Goal: Transaction & Acquisition: Purchase product/service

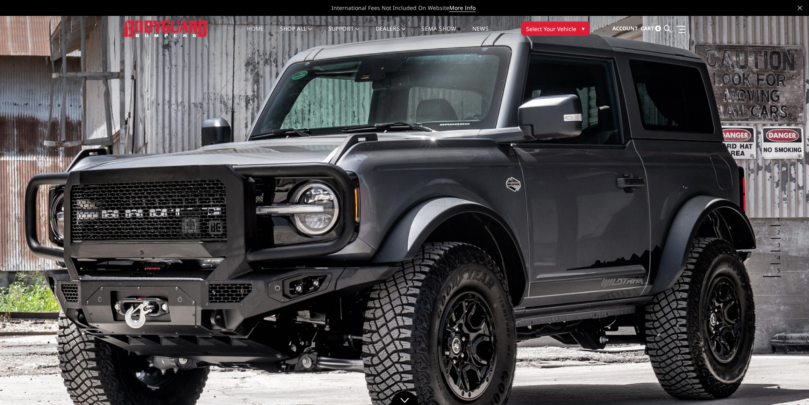
click at [565, 29] on span "Select Your Vehicle" at bounding box center [551, 29] width 50 height 8
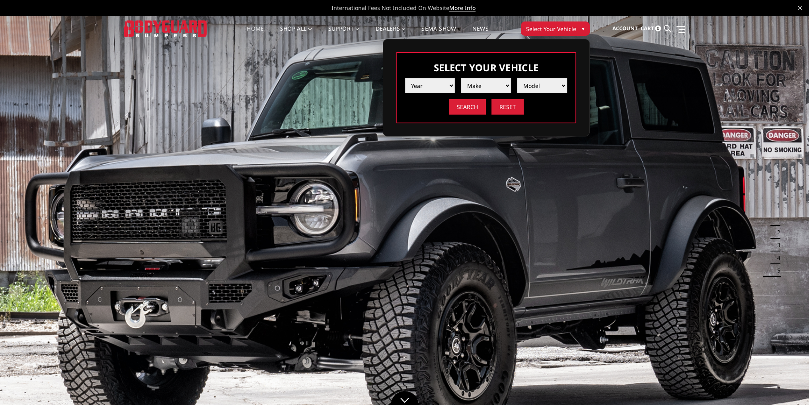
drag, startPoint x: 431, startPoint y: 82, endPoint x: 434, endPoint y: 92, distance: 10.4
click at [431, 82] on select "Year 2025 2024 2023 2022 2021 2020 2019 2018 2017 2016 2015 2014 2013 2012 2011…" at bounding box center [430, 85] width 50 height 15
select select "yr_2024"
click at [405, 78] on select "Year 2025 2024 2023 2022 2021 2020 2019 2018 2017 2016 2015 2014 2013 2012 2011…" at bounding box center [430, 85] width 50 height 15
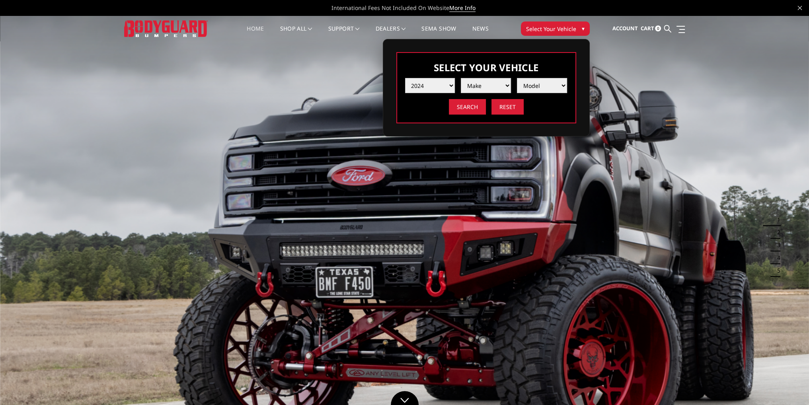
drag, startPoint x: 482, startPoint y: 86, endPoint x: 484, endPoint y: 92, distance: 6.4
click at [482, 86] on select "Make Chevrolet Ford GMC Ram Toyota" at bounding box center [486, 85] width 50 height 15
select select "mk_gmc"
click at [461, 78] on select "Make Chevrolet Ford GMC Ram Toyota" at bounding box center [486, 85] width 50 height 15
click at [533, 86] on select "Model Sierra 1500 Sierra 2500 / 3500" at bounding box center [542, 85] width 50 height 15
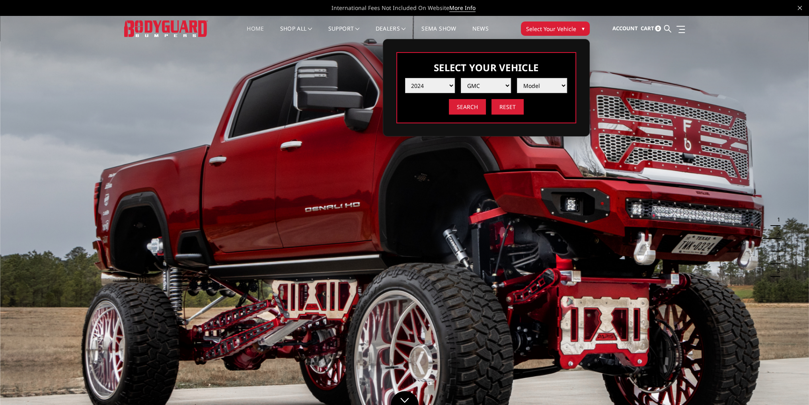
select select "md_sierra-2500-3500"
click at [517, 78] on select "Model Sierra 1500 Sierra 2500 / 3500" at bounding box center [542, 85] width 50 height 15
click at [471, 109] on input "Search" at bounding box center [467, 107] width 37 height 16
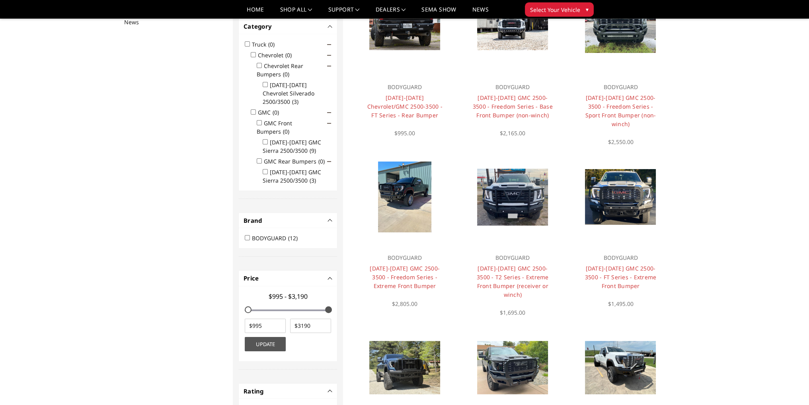
scroll to position [119, 0]
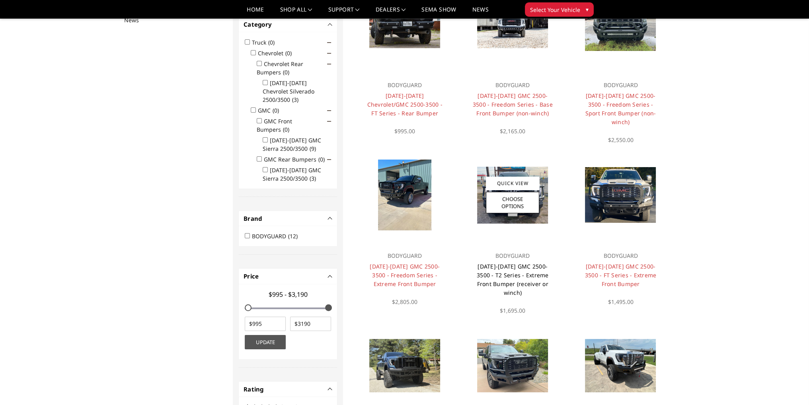
click at [511, 265] on link "2024-2026 GMC 2500-3500 - T2 Series - Extreme Front Bumper (receiver or winch)" at bounding box center [513, 280] width 72 height 34
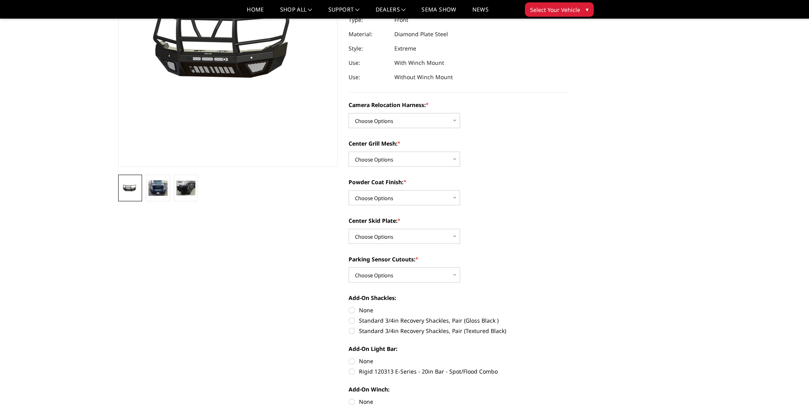
scroll to position [119, 0]
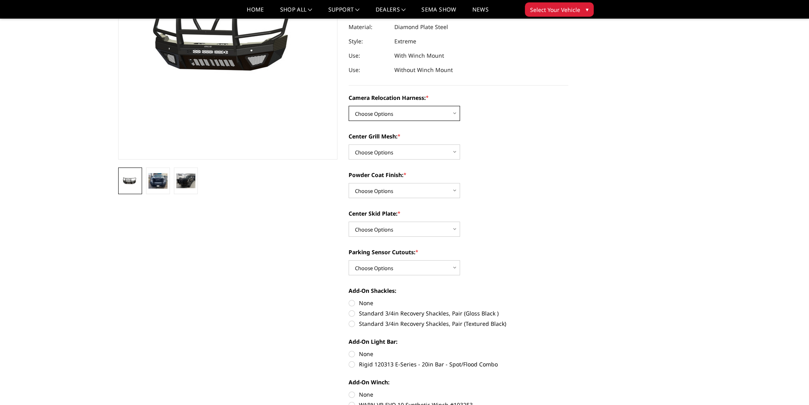
click at [400, 114] on select "Choose Options Without camera harness With camera harness" at bounding box center [404, 113] width 111 height 15
select select "3743"
click at [349, 106] on select "Choose Options Without camera harness With camera harness" at bounding box center [404, 113] width 111 height 15
click at [401, 155] on select "Choose Options Without expanded metal With expanded metal" at bounding box center [404, 152] width 111 height 15
select select "3741"
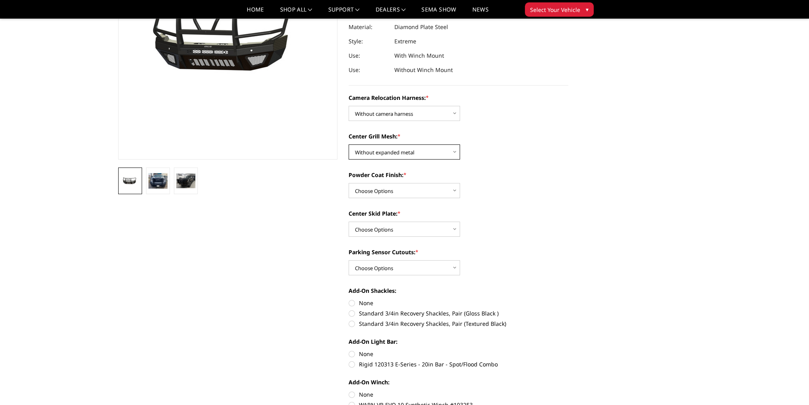
click at [349, 145] on select "Choose Options Without expanded metal With expanded metal" at bounding box center [404, 152] width 111 height 15
click at [400, 191] on select "Choose Options Textured Black Powder Coat Gloss Black Powder Coat Bare Metal" at bounding box center [404, 190] width 111 height 15
select select "3738"
click at [349, 183] on select "Choose Options Textured Black Powder Coat Gloss Black Powder Coat Bare Metal" at bounding box center [404, 190] width 111 height 15
click at [385, 228] on select "Choose Options Winch Mount Skid Plate Standard Skid Plate (included) 2" Receive…" at bounding box center [404, 229] width 111 height 15
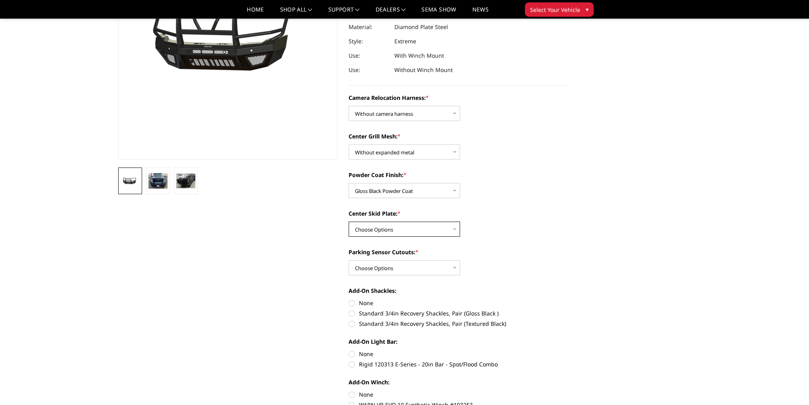
select select "3736"
click at [349, 222] on select "Choose Options Winch Mount Skid Plate Standard Skid Plate (included) 2" Receive…" at bounding box center [404, 229] width 111 height 15
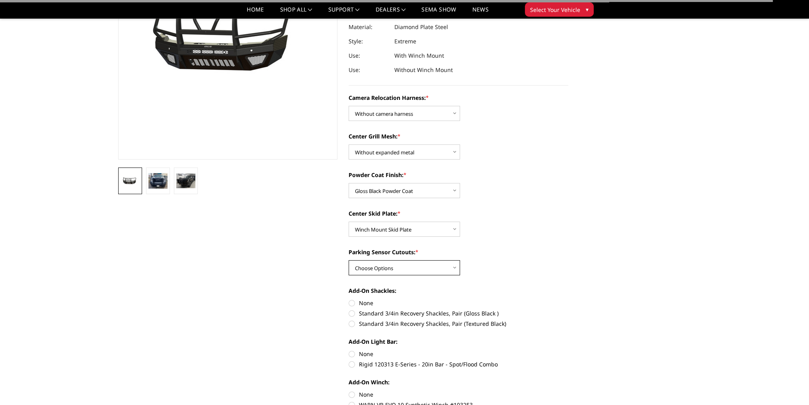
click at [385, 270] on select "Choose Options Yes - With Parking Sensor Cutouts" at bounding box center [404, 267] width 111 height 15
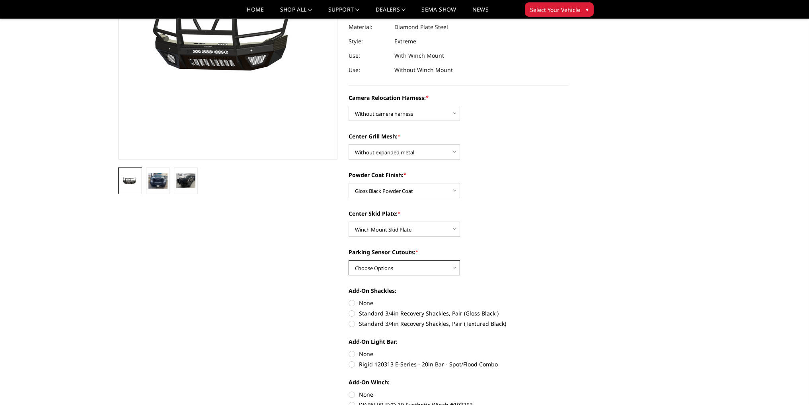
select select "3733"
click at [349, 260] on select "Choose Options Yes - With Parking Sensor Cutouts" at bounding box center [404, 267] width 111 height 15
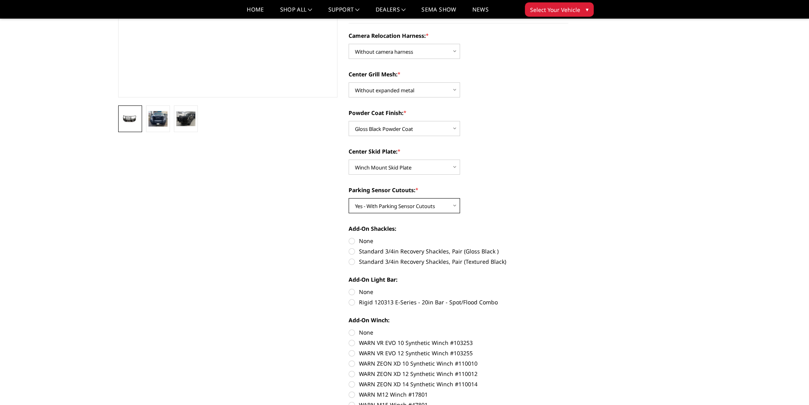
scroll to position [199, 0]
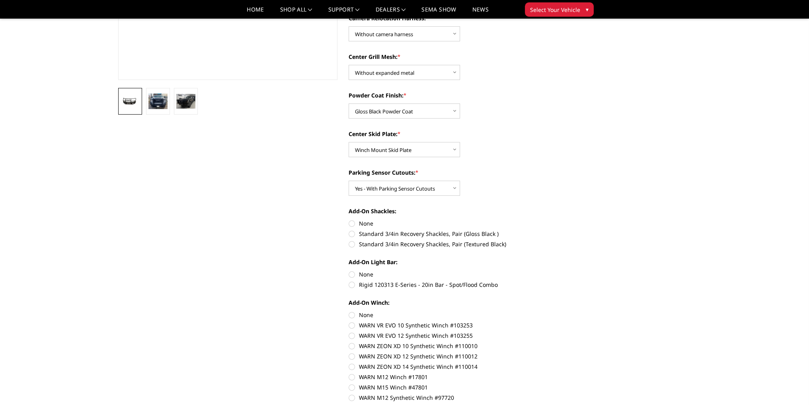
click at [352, 225] on label "None" at bounding box center [459, 223] width 220 height 8
click at [349, 220] on input "None" at bounding box center [349, 219] width 0 height 0
radio input "true"
click at [354, 273] on label "None" at bounding box center [459, 274] width 220 height 8
click at [349, 271] on input "None" at bounding box center [349, 270] width 0 height 0
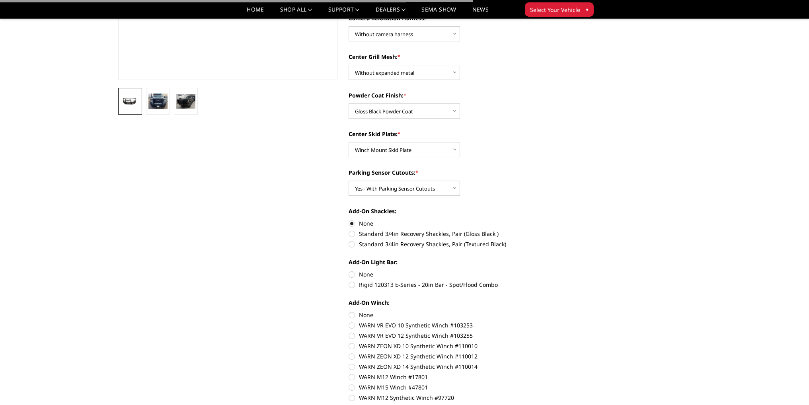
radio input "true"
click at [350, 312] on label "None" at bounding box center [459, 315] width 220 height 8
click at [349, 311] on input "None" at bounding box center [349, 311] width 0 height 0
radio input "true"
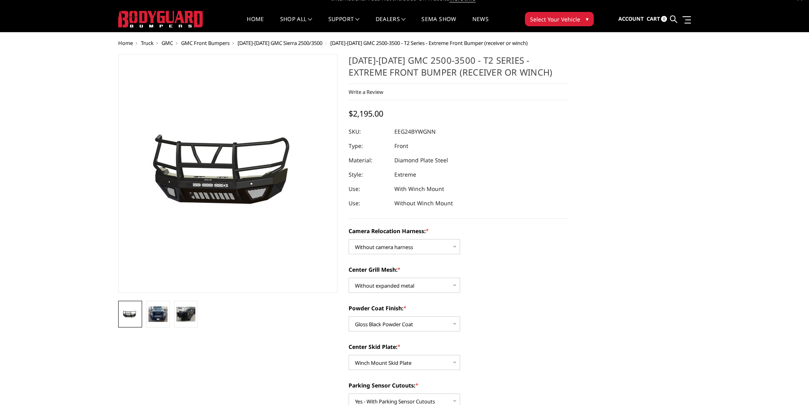
scroll to position [0, 0]
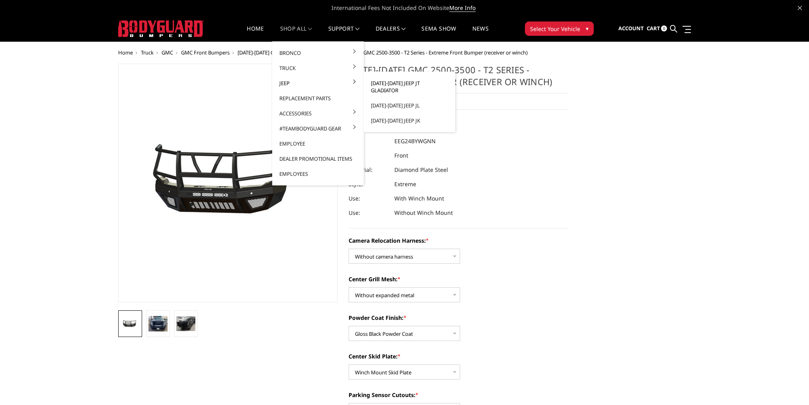
click at [392, 84] on link "[DATE]-[DATE] Jeep JT Gladiator" at bounding box center [409, 87] width 85 height 22
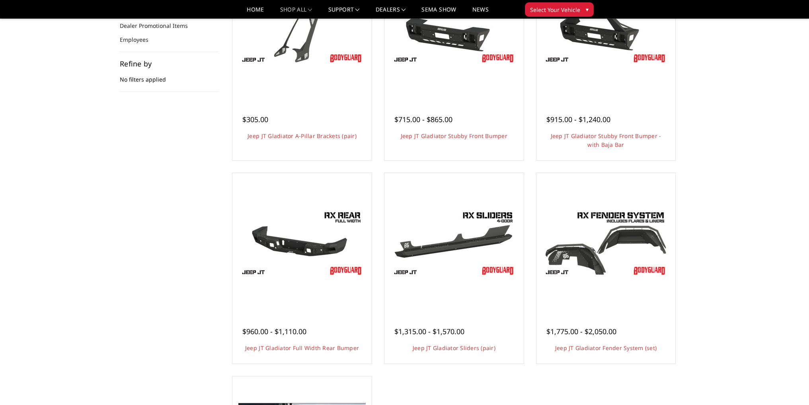
scroll to position [80, 0]
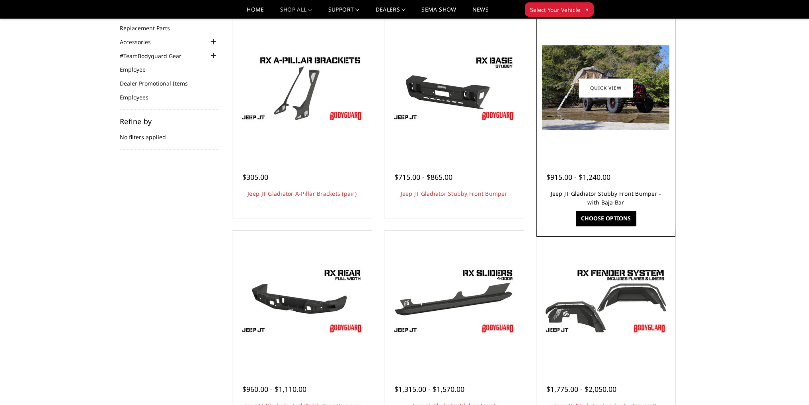
click at [602, 195] on link "Jeep JT Gladiator Stubby Front Bumper - with Baja Bar" at bounding box center [606, 198] width 111 height 16
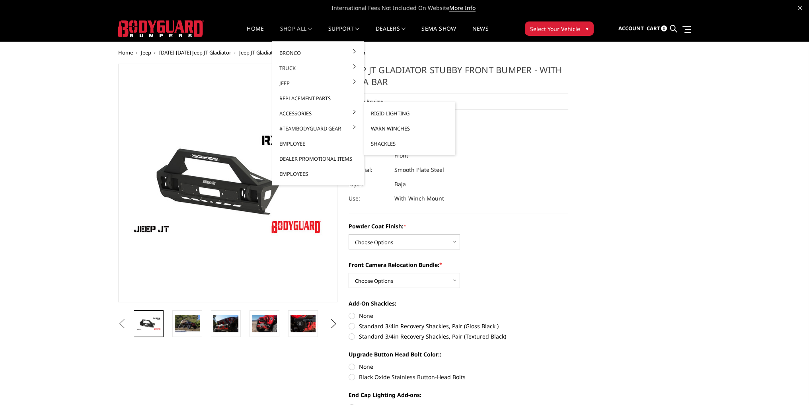
click at [381, 130] on link "Warn Winches" at bounding box center [409, 128] width 85 height 15
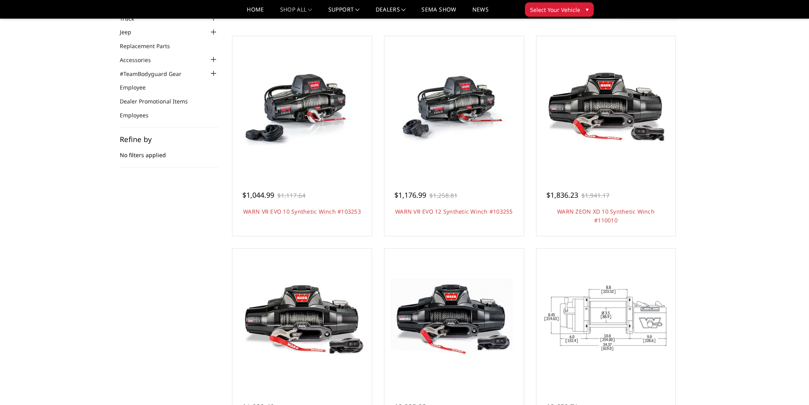
scroll to position [80, 0]
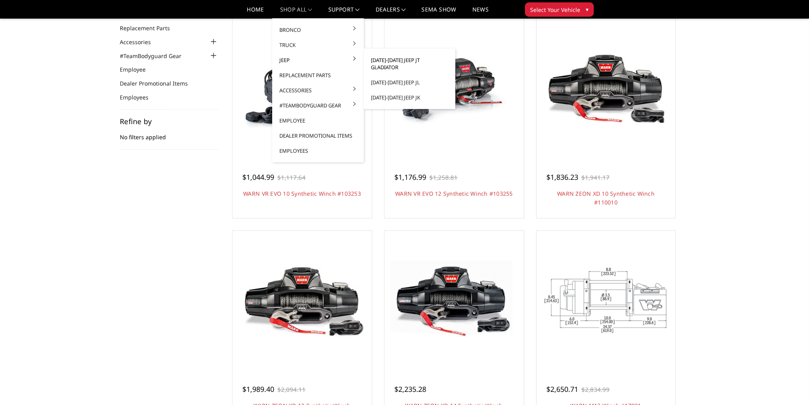
click at [395, 60] on link "[DATE]-[DATE] Jeep JT Gladiator" at bounding box center [409, 64] width 85 height 22
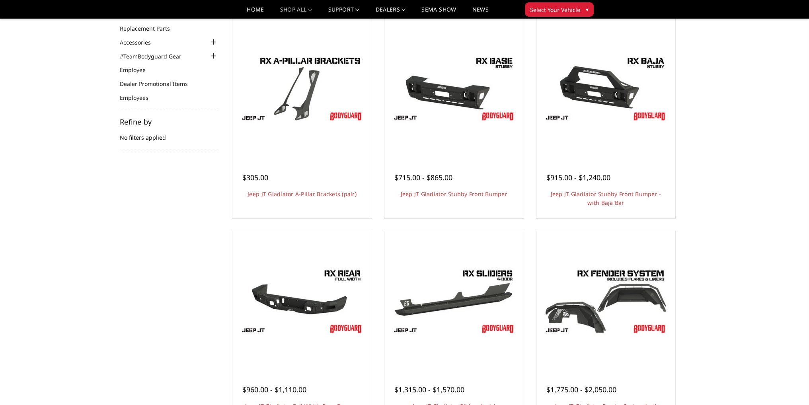
scroll to position [80, 0]
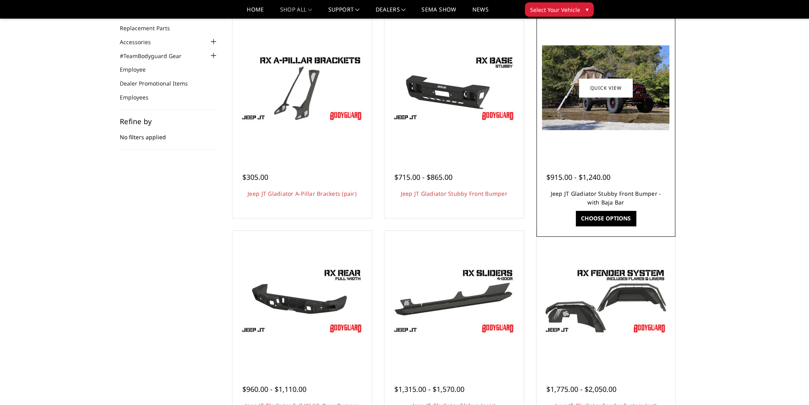
click at [608, 195] on link "Jeep JT Gladiator Stubby Front Bumper - with Baja Bar" at bounding box center [606, 198] width 111 height 16
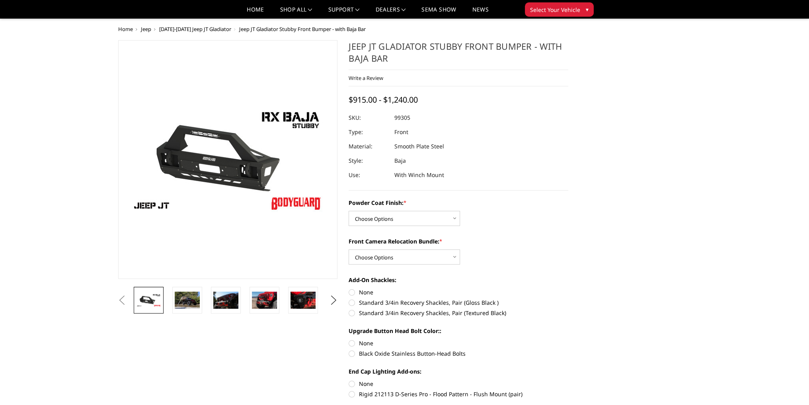
scroll to position [40, 0]
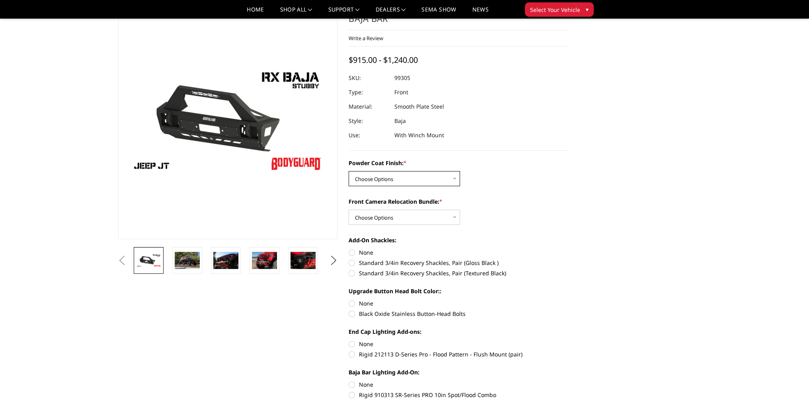
click at [391, 184] on select "Choose Options Bare Metal Textured Black Powder Coat" at bounding box center [404, 178] width 111 height 15
select select "4248"
click at [349, 171] on select "Choose Options Bare Metal Textured Black Powder Coat" at bounding box center [404, 178] width 111 height 15
click at [383, 217] on select "Choose Options With Front Camera Relocation Bundle (Harness and Pod) Without Fr…" at bounding box center [404, 217] width 111 height 15
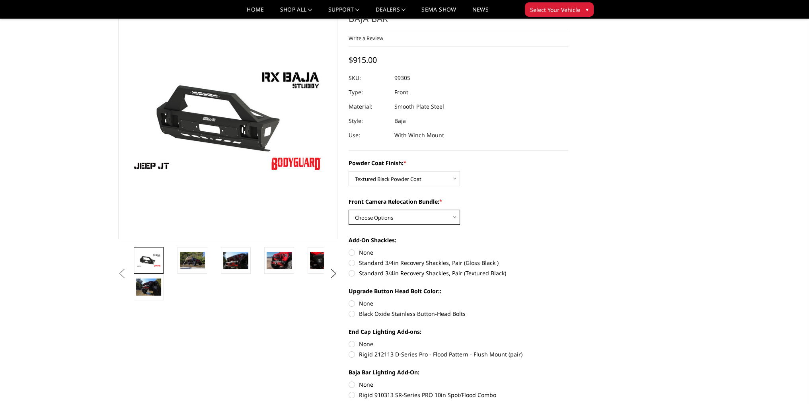
select select "4249"
click at [349, 210] on select "Choose Options With Front Camera Relocation Bundle (Harness and Pod) Without Fr…" at bounding box center [404, 217] width 111 height 15
click at [256, 12] on link "Home" at bounding box center [255, 13] width 17 height 12
